Goal: Find specific page/section: Find specific page/section

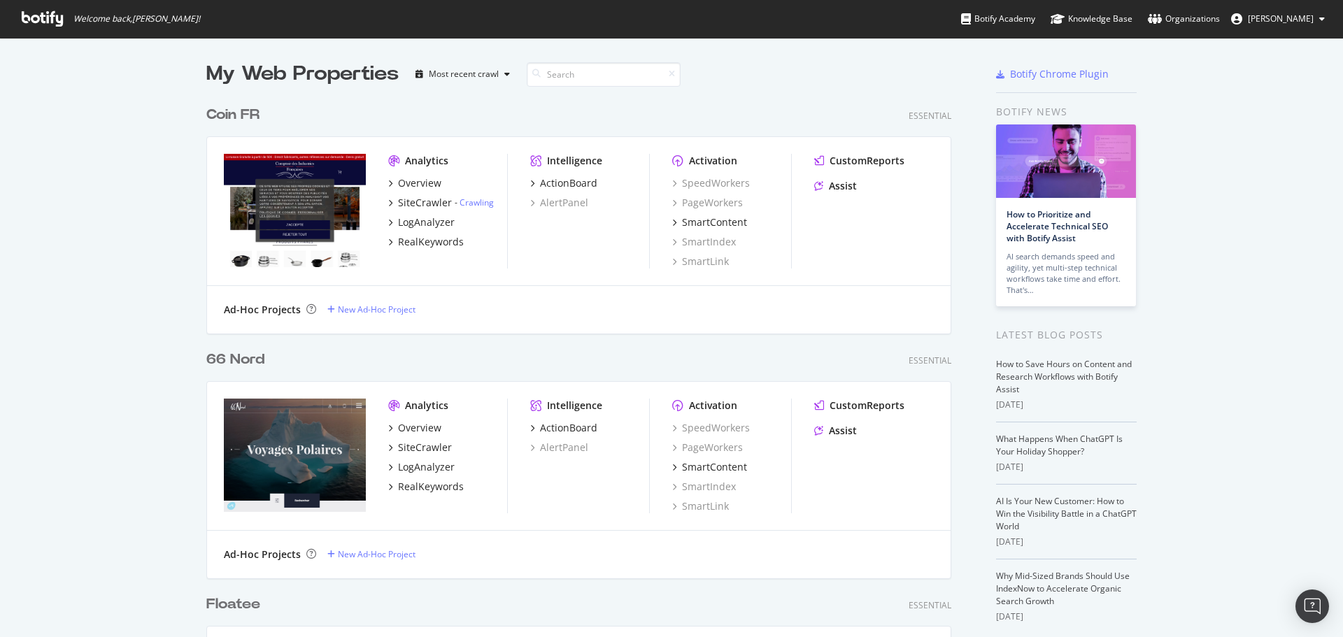
scroll to position [5124, 746]
click at [579, 78] on input at bounding box center [604, 74] width 154 height 24
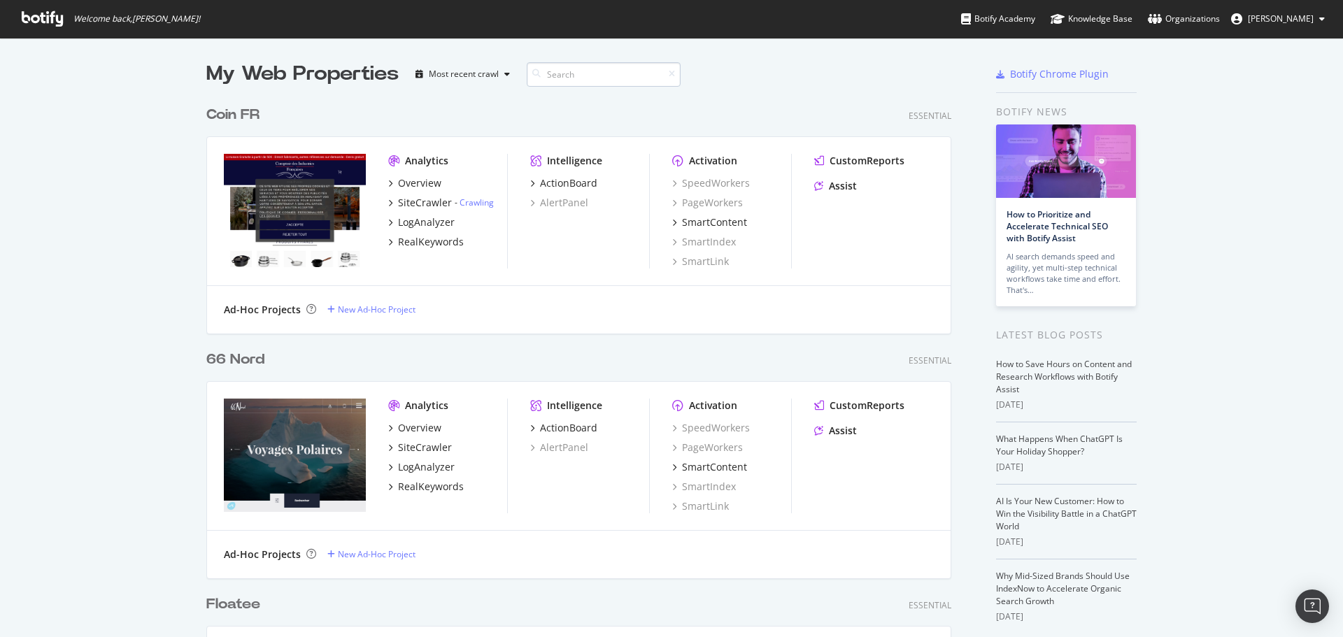
click at [579, 78] on input at bounding box center [604, 74] width 154 height 24
click at [569, 62] on input at bounding box center [604, 74] width 154 height 24
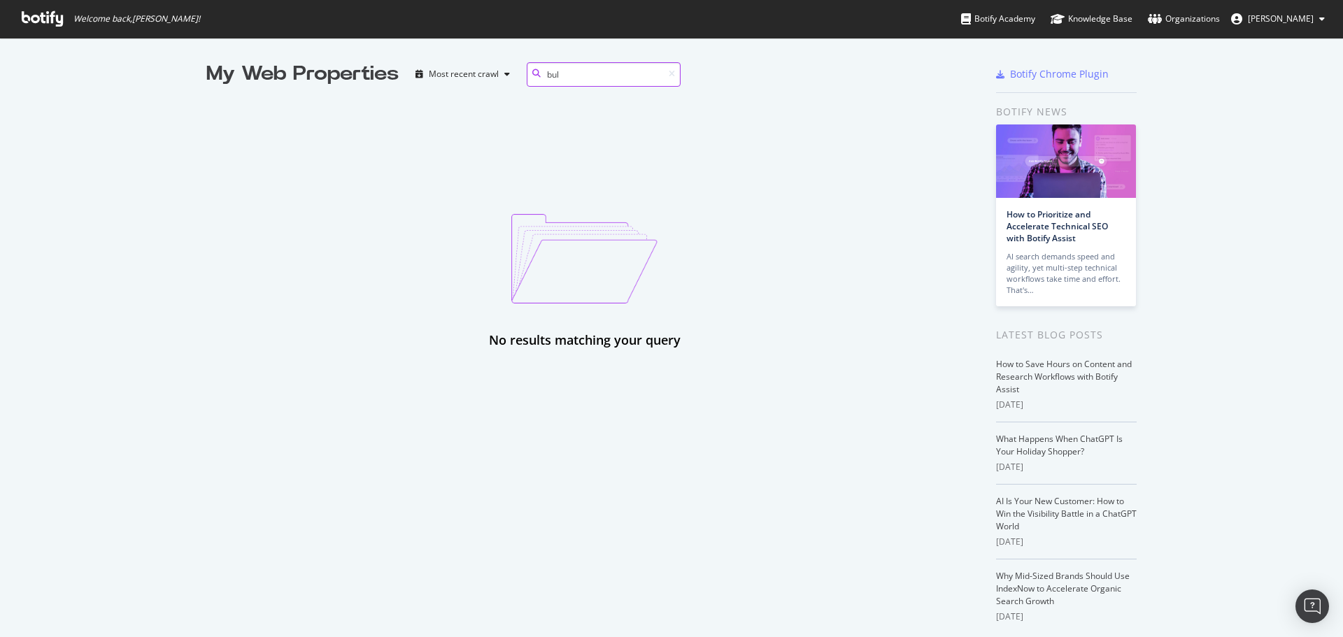
type input "bul"
